Goal: Find specific page/section: Find specific page/section

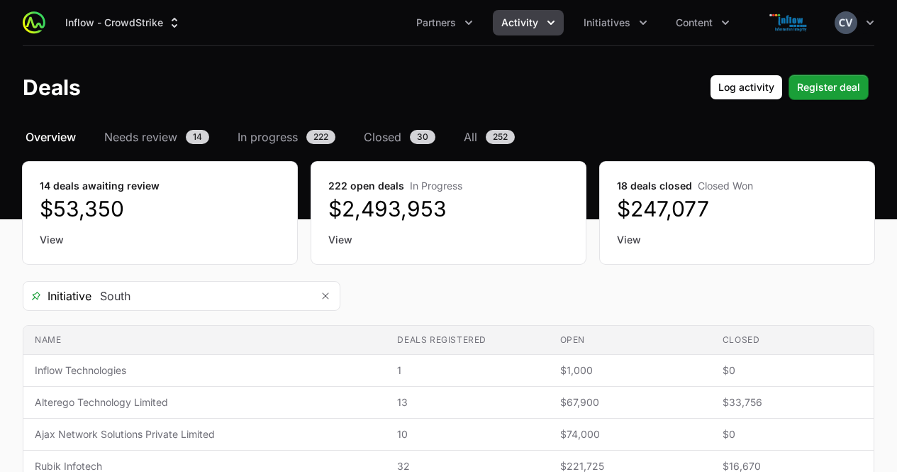
scroll to position [635, 0]
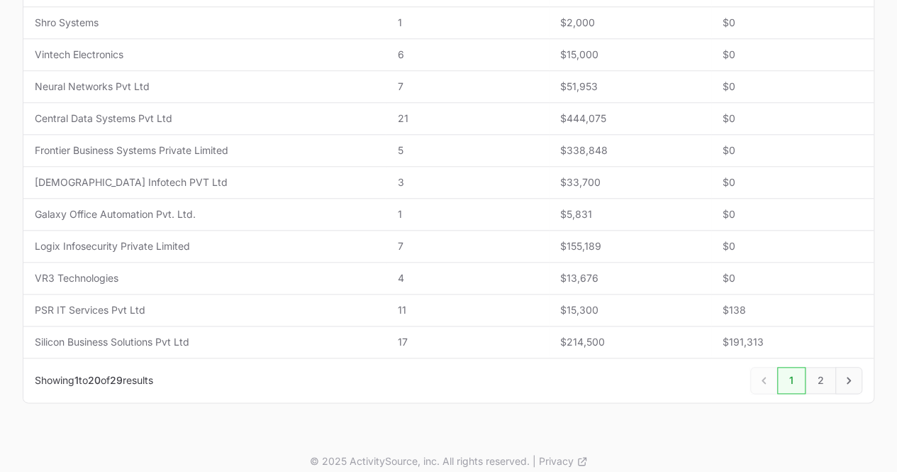
drag, startPoint x: 893, startPoint y: 313, endPoint x: 904, endPoint y: 236, distance: 77.3
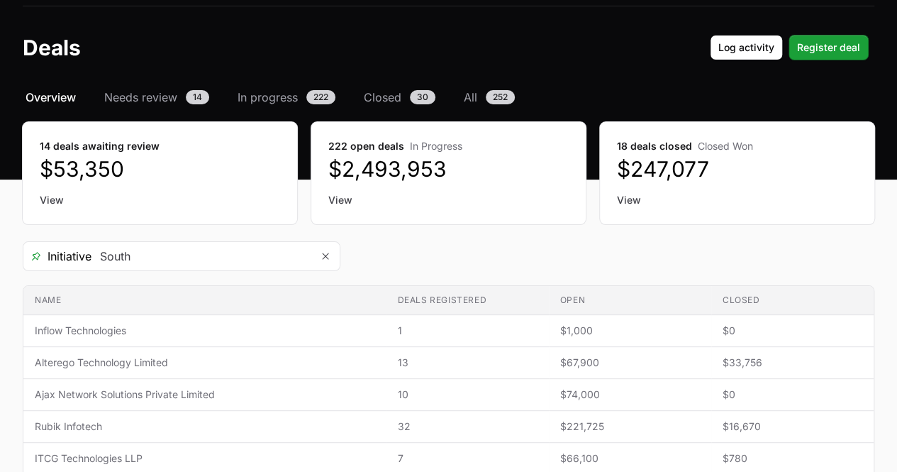
scroll to position [0, 0]
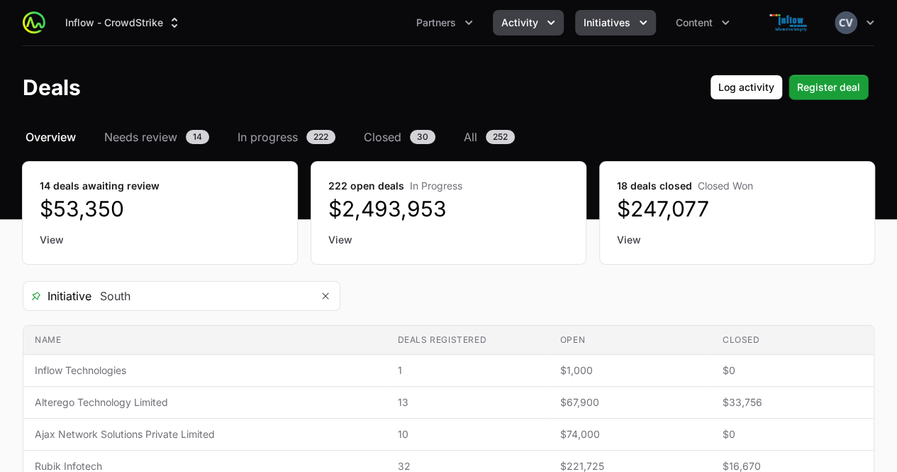
click at [636, 23] on icon "Initiatives menu" at bounding box center [643, 23] width 14 height 14
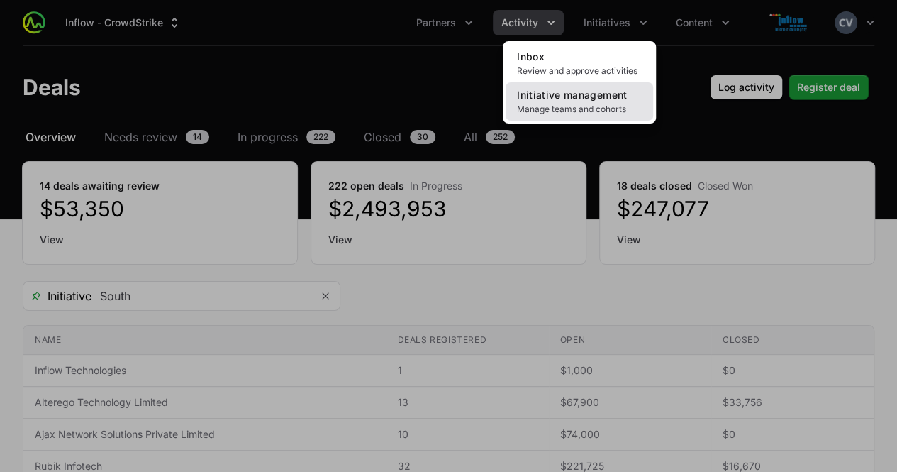
click at [601, 104] on span "Manage teams and cohorts" at bounding box center [579, 109] width 125 height 11
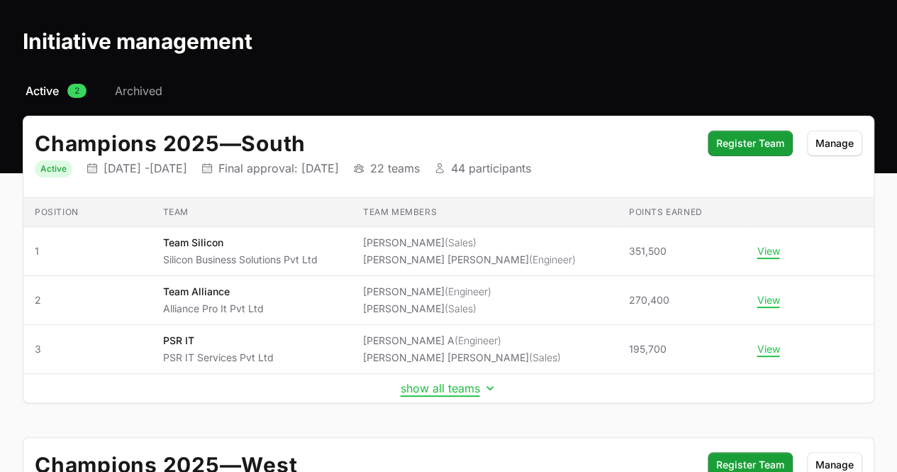
scroll to position [48, 0]
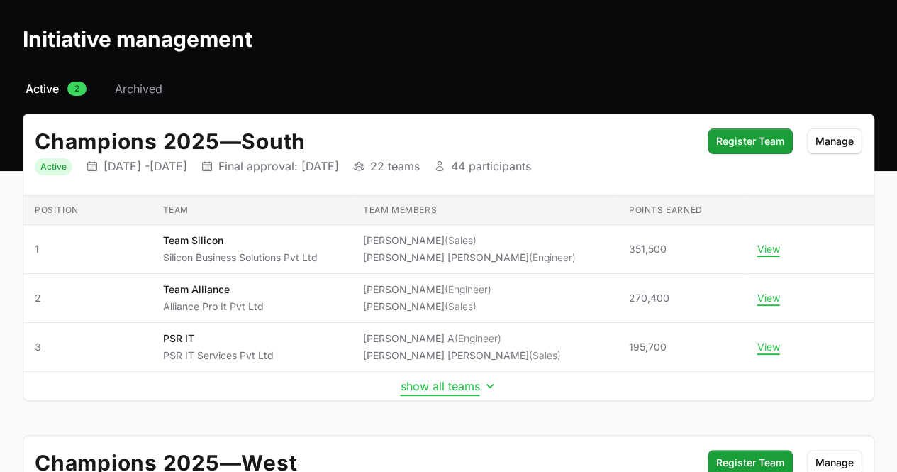
click at [488, 385] on icon "Initiative details" at bounding box center [490, 386] width 14 height 14
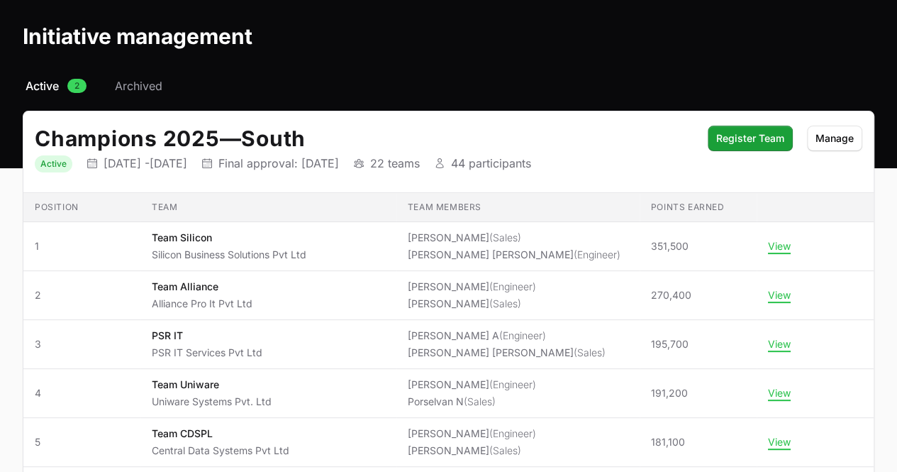
scroll to position [0, 0]
